Goal: Task Accomplishment & Management: Complete application form

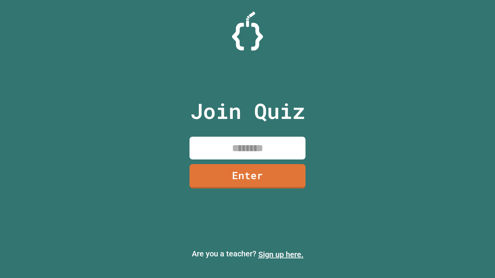
click at [281, 255] on link "Sign up here." at bounding box center [280, 254] width 45 height 9
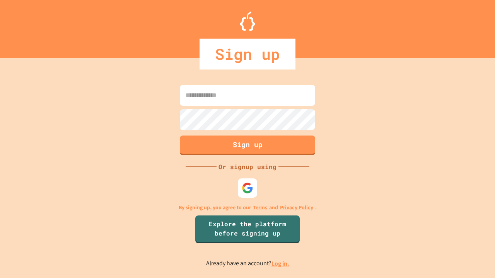
click at [281, 264] on link "Log in." at bounding box center [280, 264] width 18 height 8
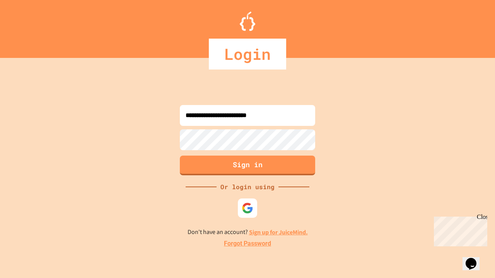
type input "**********"
